Goal: Transaction & Acquisition: Purchase product/service

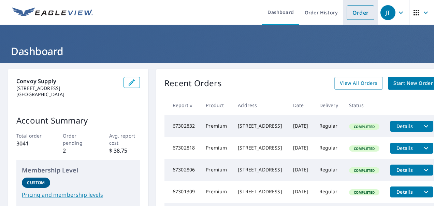
click at [352, 16] on link "Order" at bounding box center [361, 12] width 28 height 14
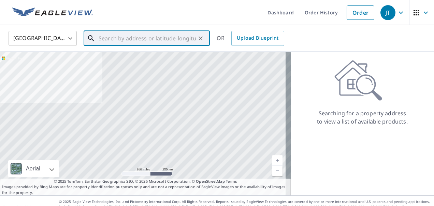
paste input "[STREET_ADDRESS]"
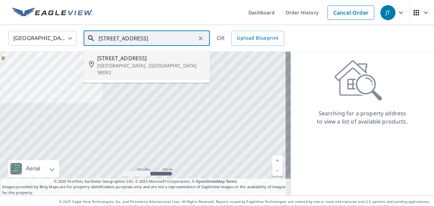
click at [171, 56] on span "[STREET_ADDRESS]" at bounding box center [150, 58] width 107 height 8
type input "[STREET_ADDRESS]"
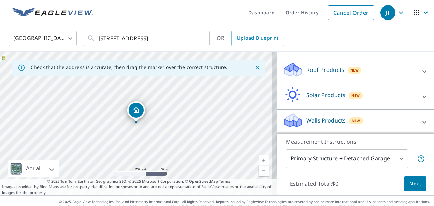
scroll to position [89, 0]
click at [333, 70] on p "Roof Products" at bounding box center [326, 69] width 38 height 8
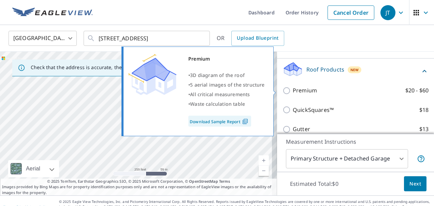
click at [312, 91] on label "Premium $20 - $60" at bounding box center [361, 90] width 136 height 9
click at [293, 91] on input "Premium $20 - $60" at bounding box center [288, 90] width 10 height 8
checkbox input "true"
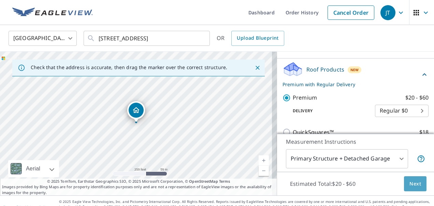
click at [410, 184] on span "Next" at bounding box center [416, 183] width 12 height 9
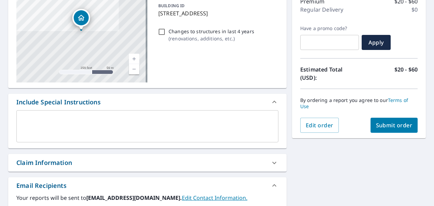
scroll to position [137, 0]
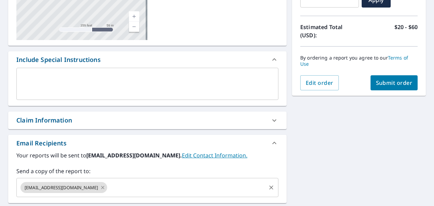
click at [100, 187] on icon at bounding box center [102, 187] width 5 height 8
checkbox input "true"
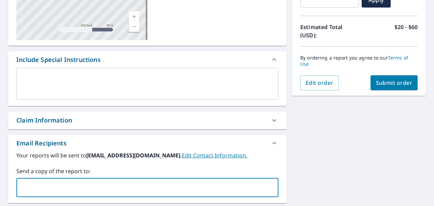
click at [86, 187] on input "text" at bounding box center [142, 187] width 246 height 13
type input "[EMAIL_ADDRESS][DOMAIN_NAME]"
checkbox input "true"
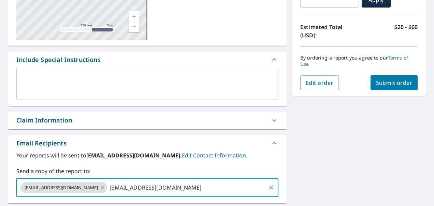
type input "[EMAIL_ADDRESS][DOMAIN_NAME]"
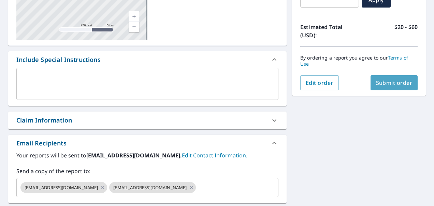
click at [371, 86] on button "Submit order" at bounding box center [394, 82] width 47 height 15
checkbox input "true"
